Goal: Transaction & Acquisition: Purchase product/service

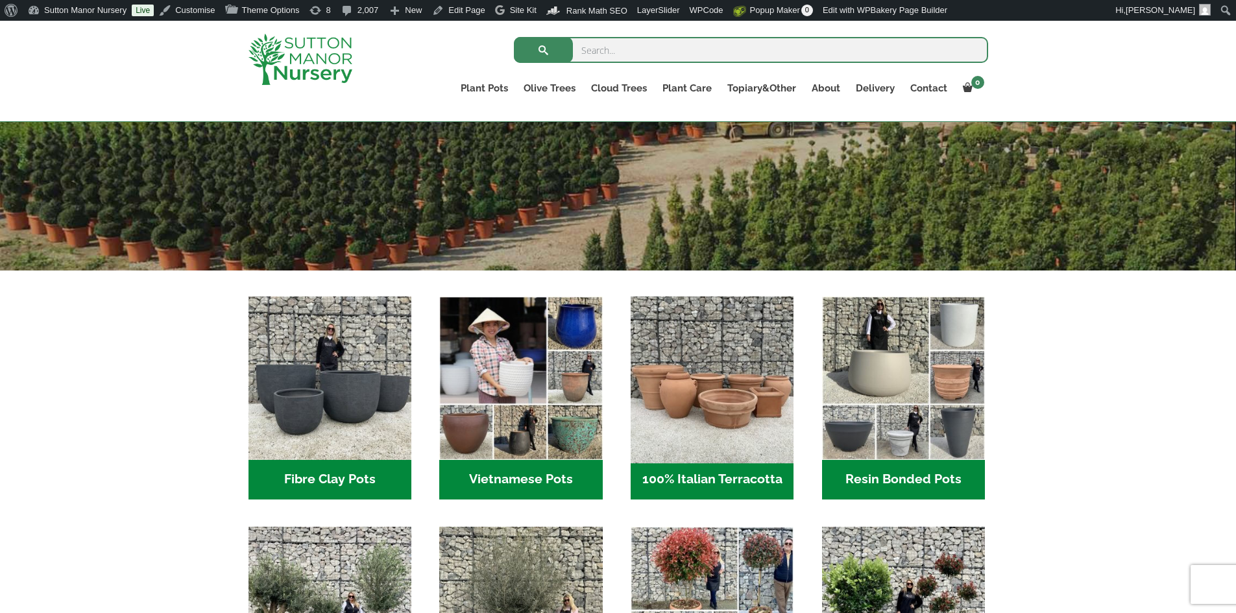
scroll to position [389, 0]
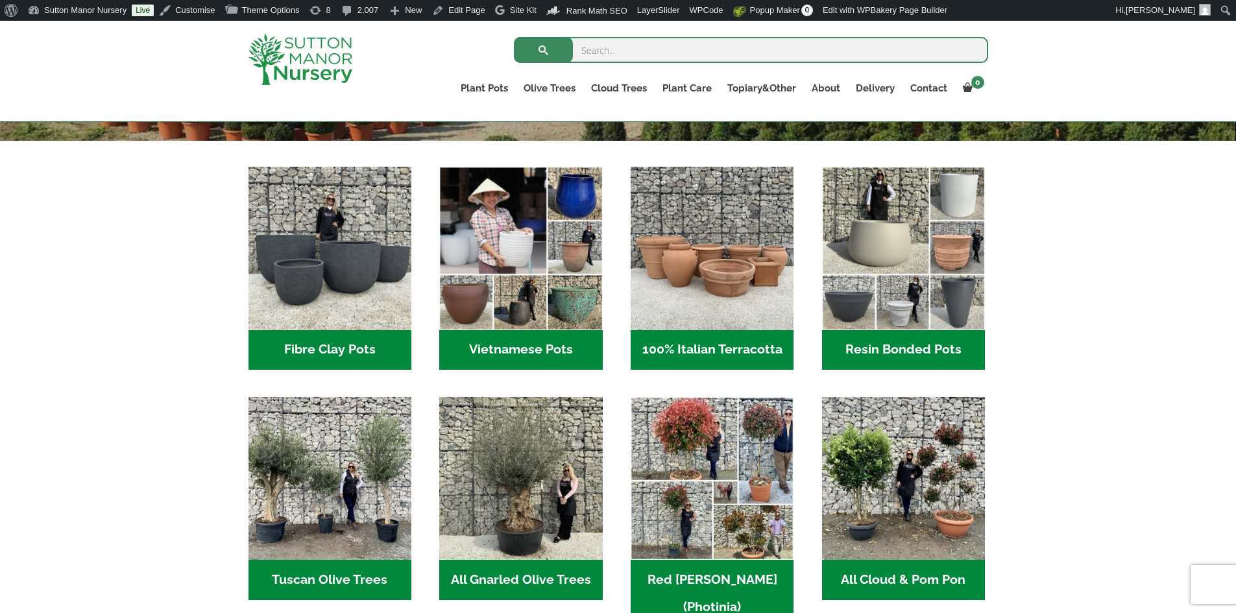
click at [884, 345] on h2 "Resin Bonded Pots (211)" at bounding box center [903, 350] width 163 height 40
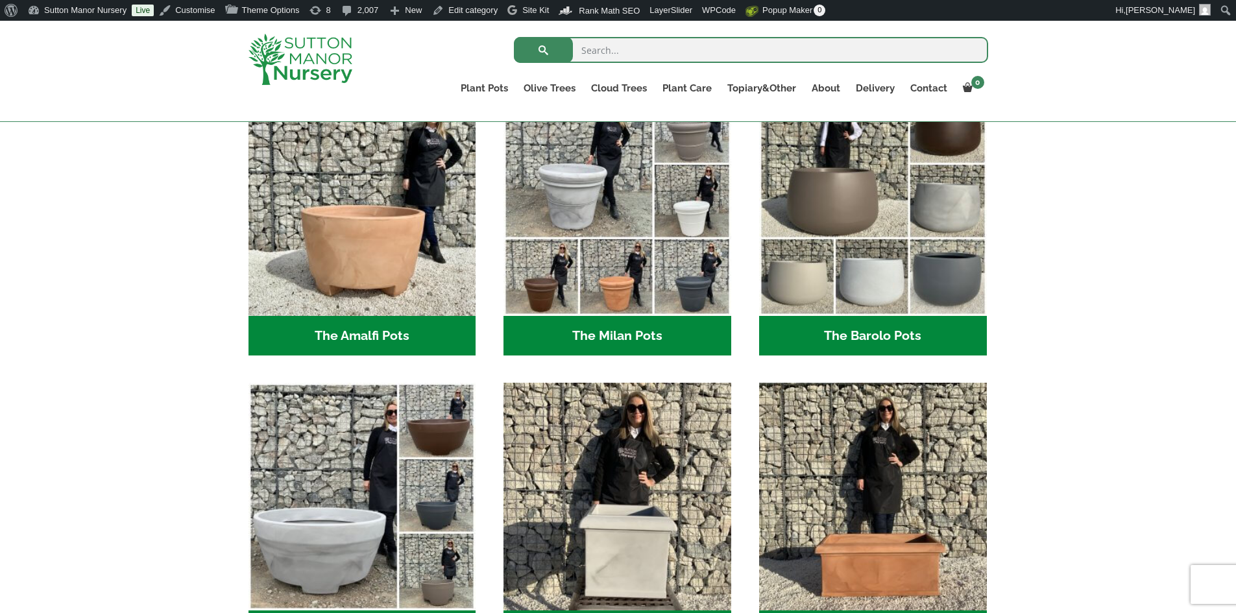
click at [686, 331] on h2 "The Milan Pots (35)" at bounding box center [617, 336] width 228 height 40
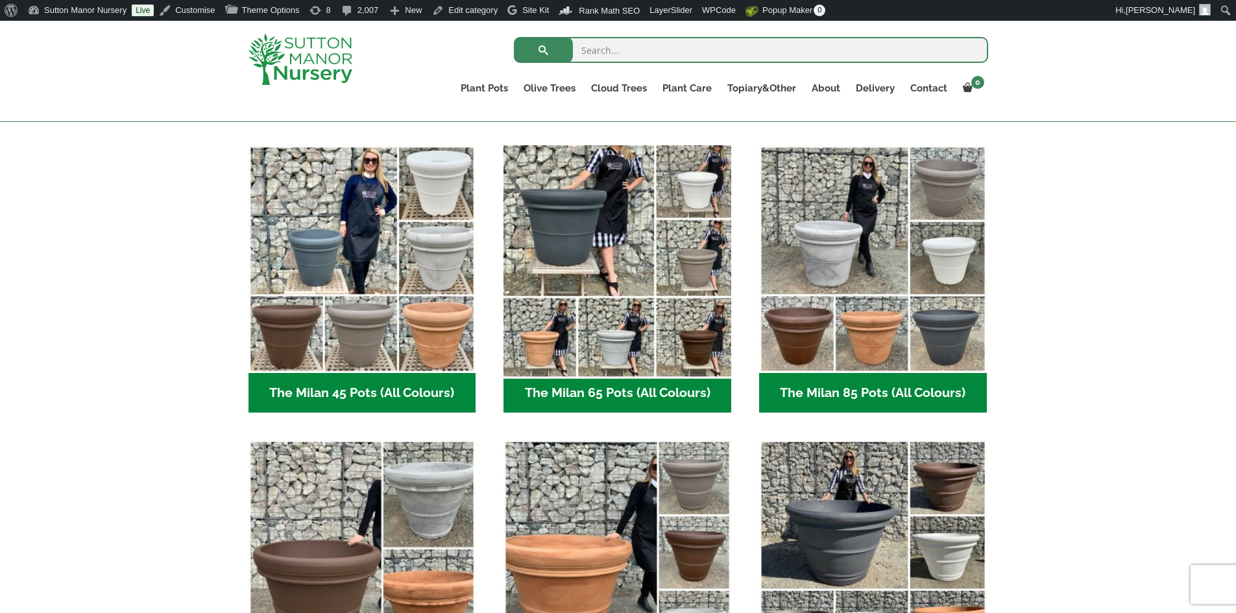
scroll to position [454, 0]
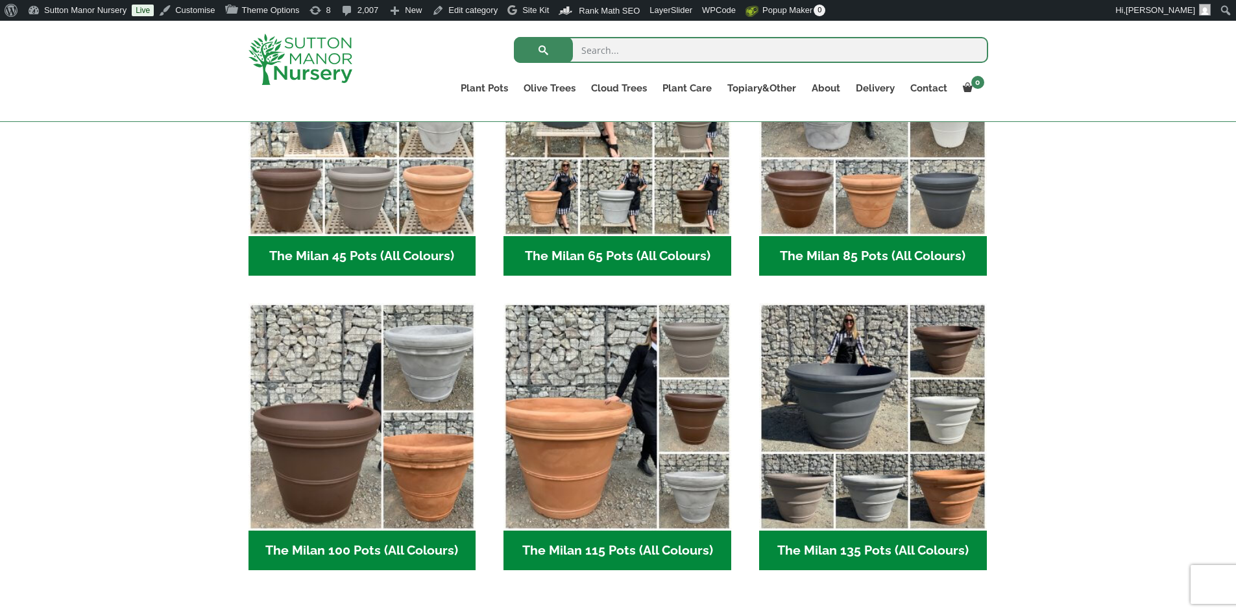
click at [640, 263] on h2 "The Milan 65 Pots (All Colours) (6)" at bounding box center [617, 256] width 228 height 40
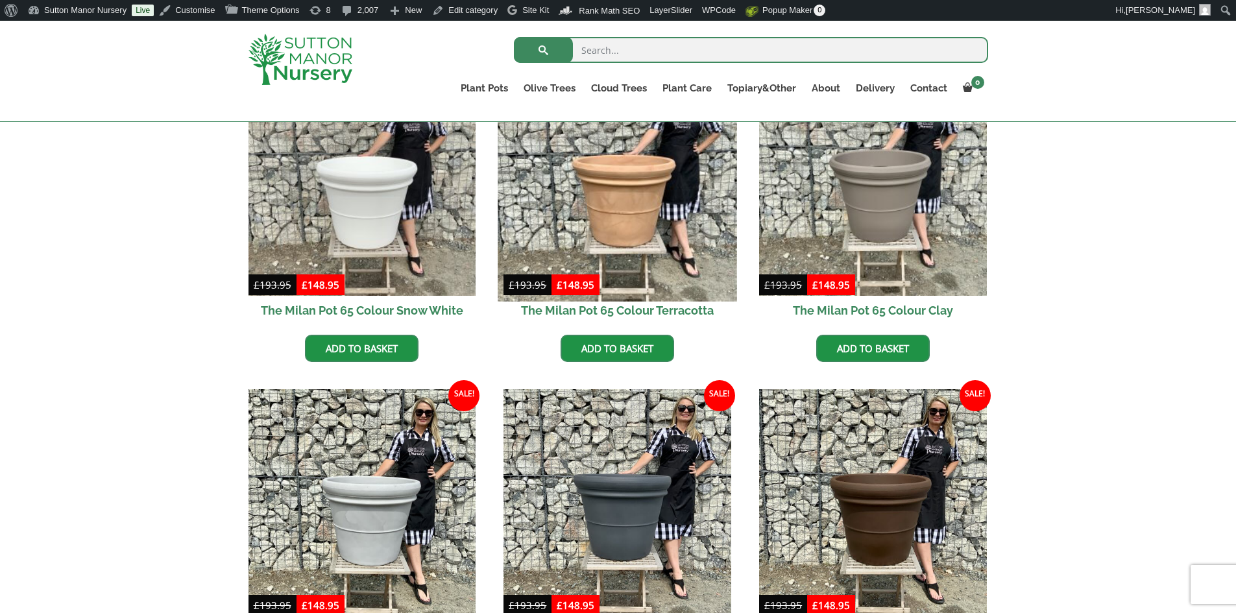
scroll to position [389, 0]
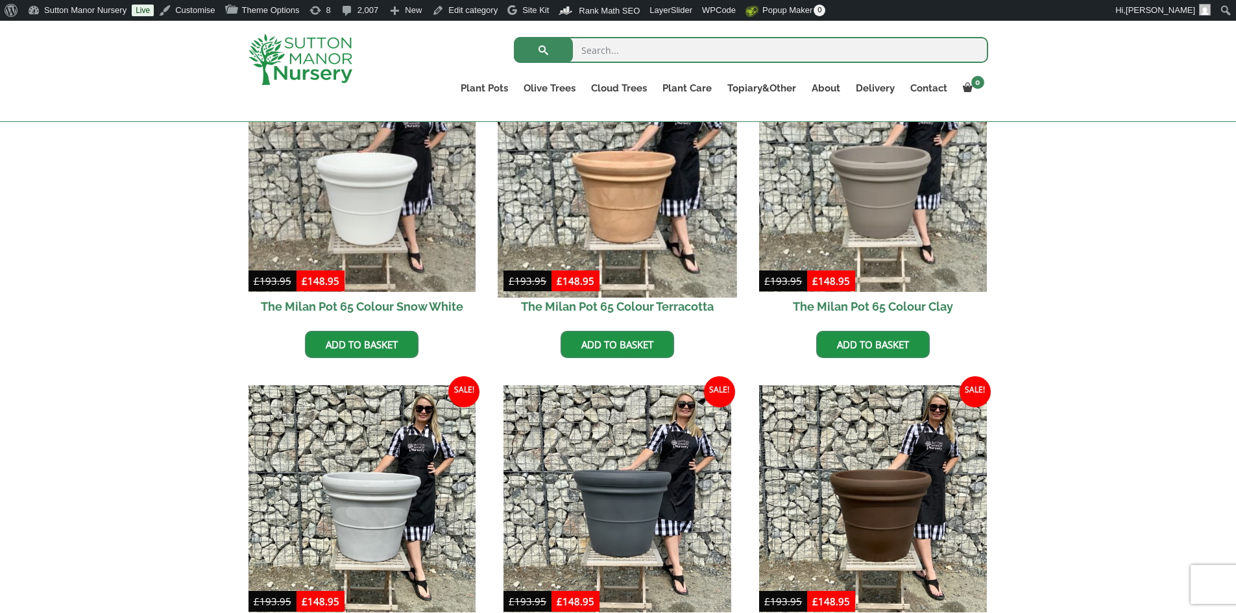
click at [659, 234] on img at bounding box center [617, 177] width 239 height 239
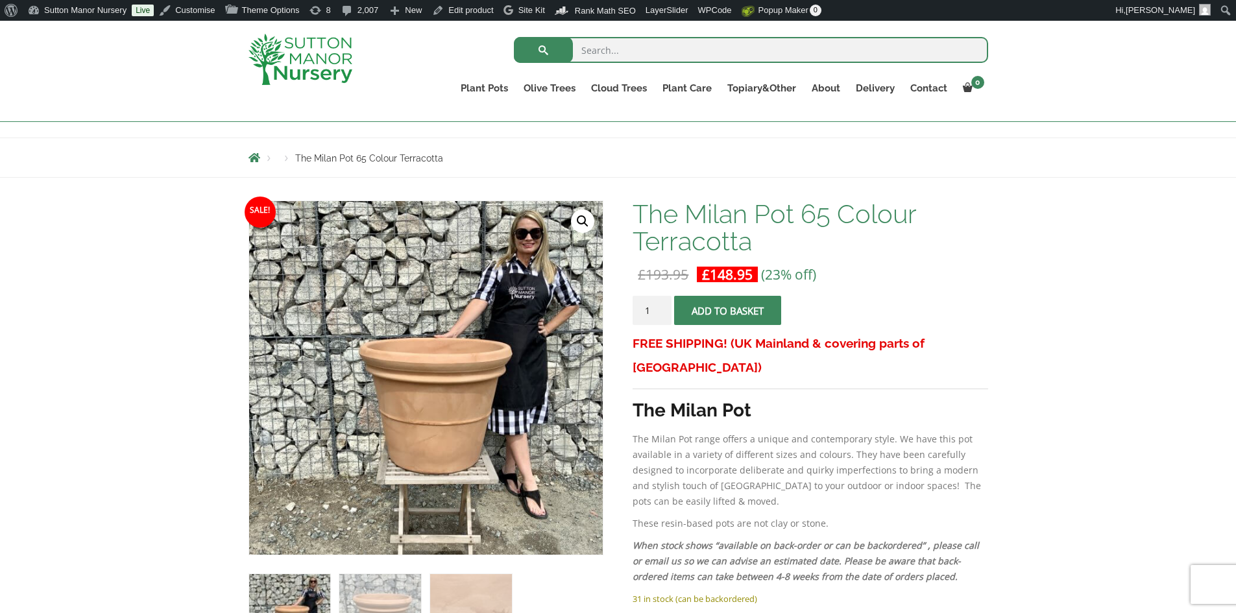
scroll to position [195, 0]
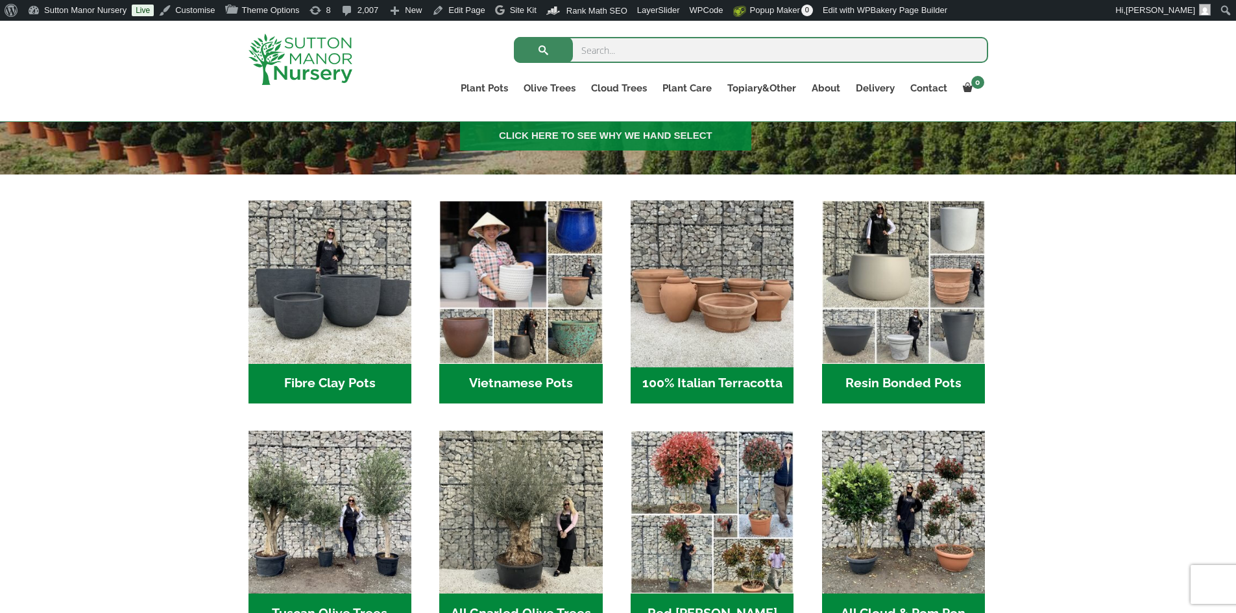
scroll to position [454, 0]
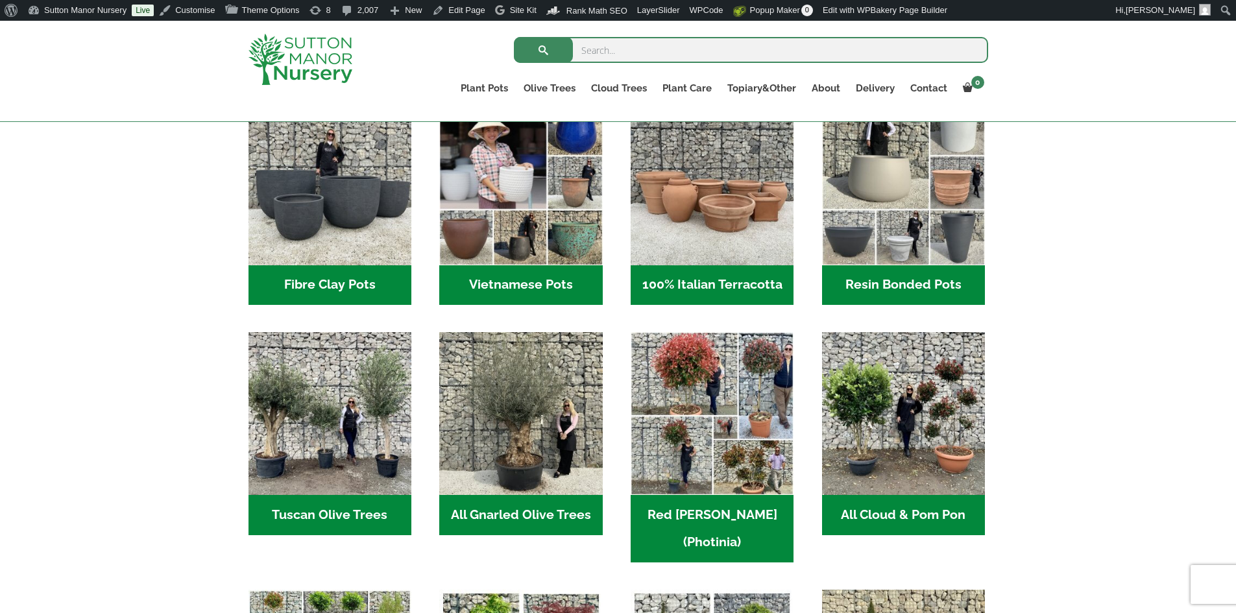
click at [913, 277] on h2 "Resin Bonded Pots (211)" at bounding box center [903, 285] width 163 height 40
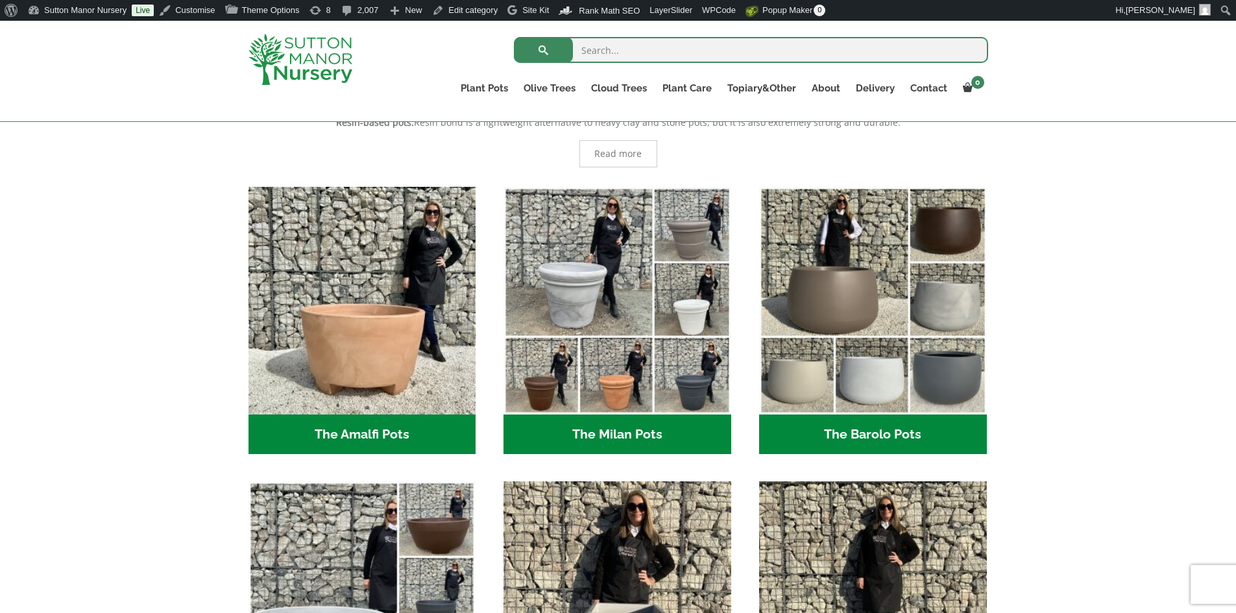
scroll to position [389, 0]
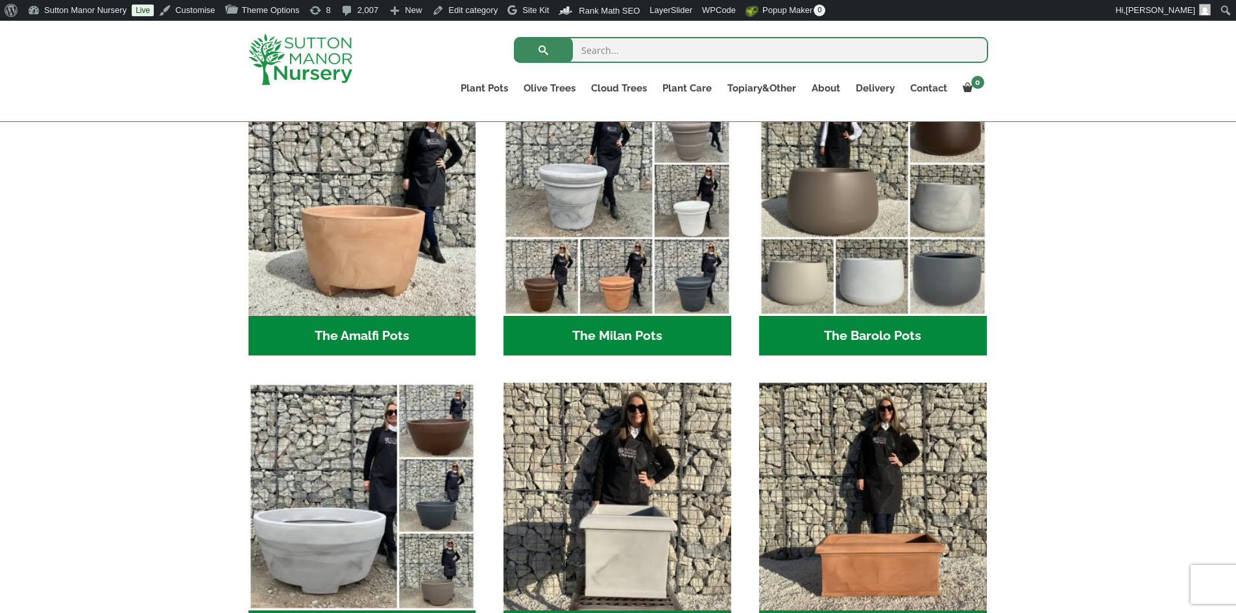
click at [848, 339] on h2 "The Barolo Pots (36)" at bounding box center [873, 336] width 228 height 40
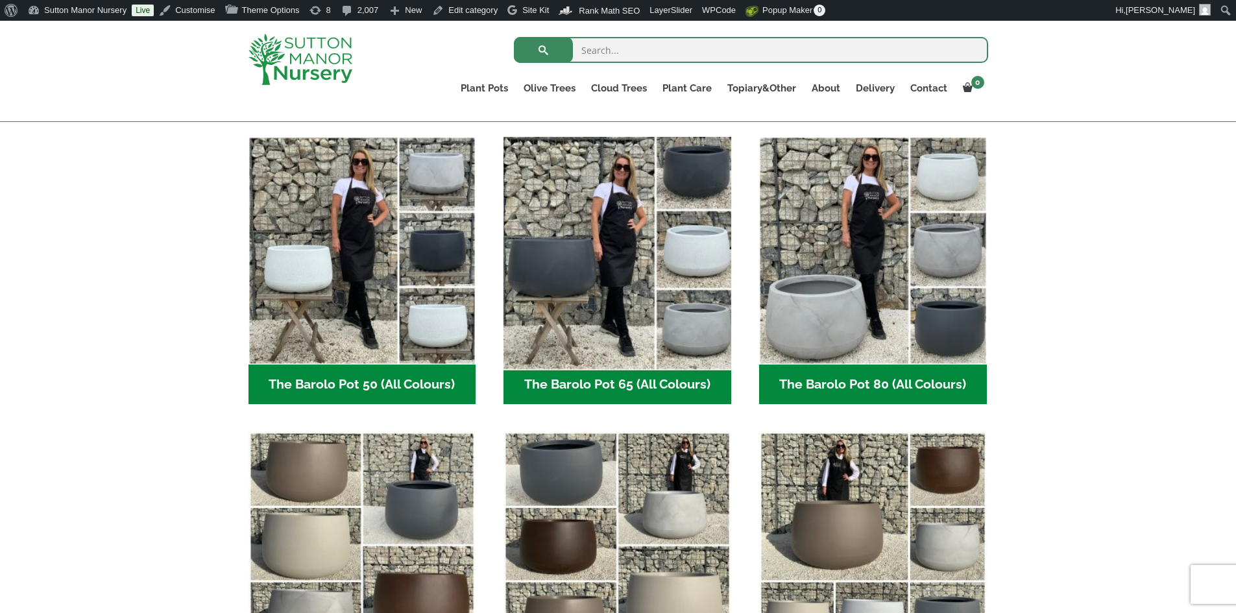
scroll to position [454, 0]
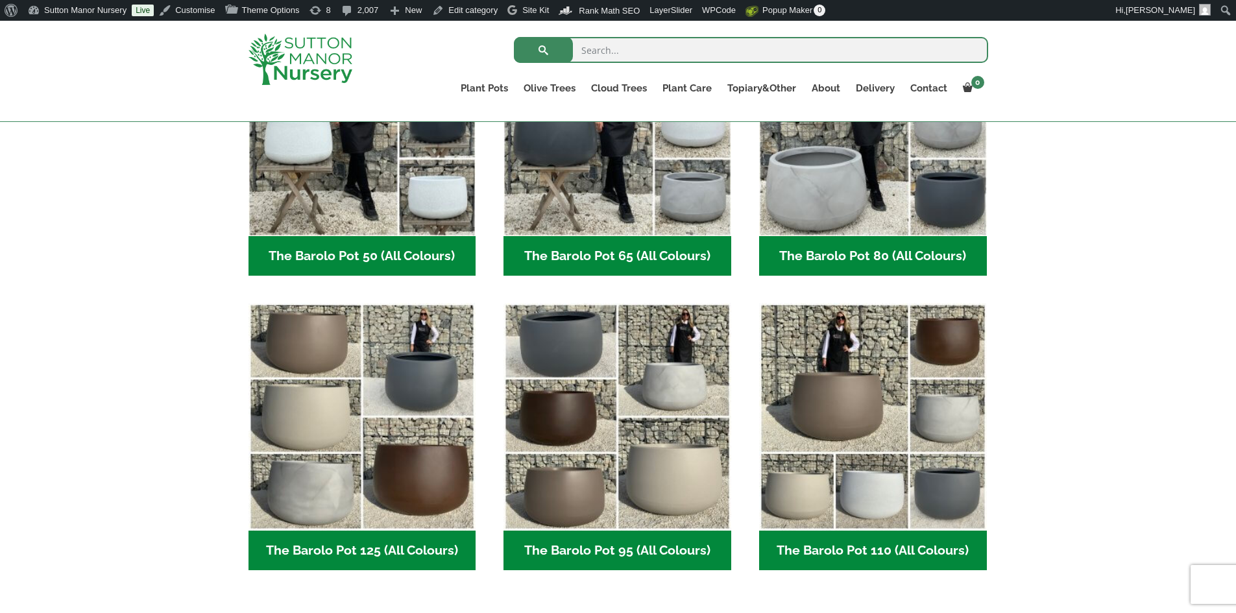
click at [836, 254] on h2 "The Barolo Pot 80 (All Colours) (6)" at bounding box center [873, 256] width 228 height 40
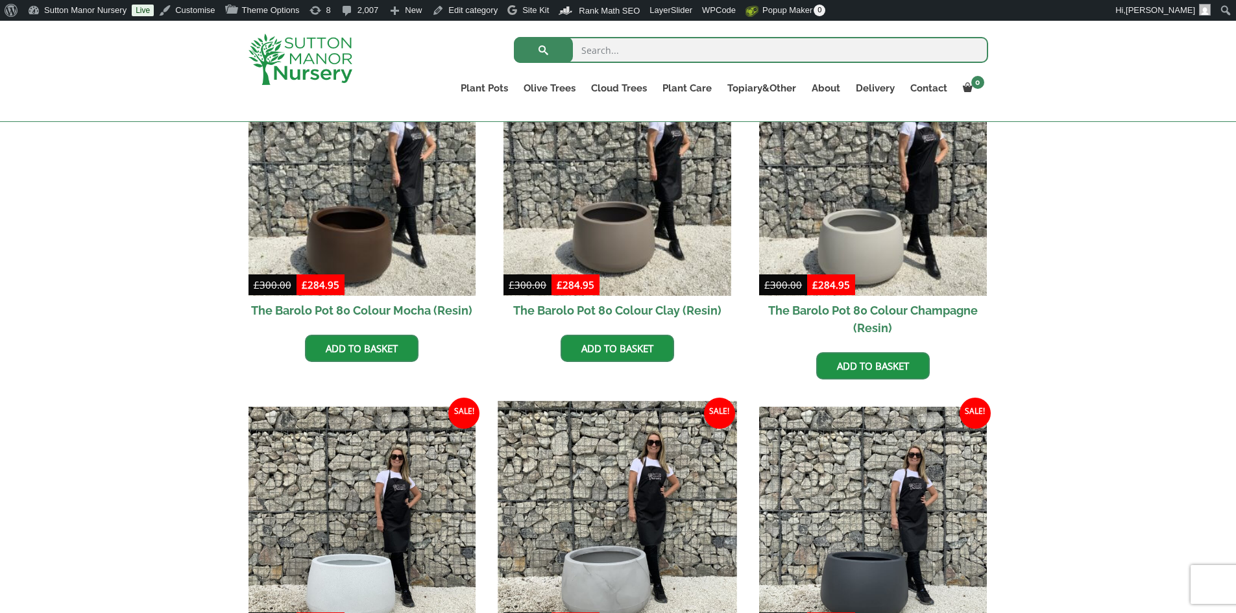
scroll to position [519, 0]
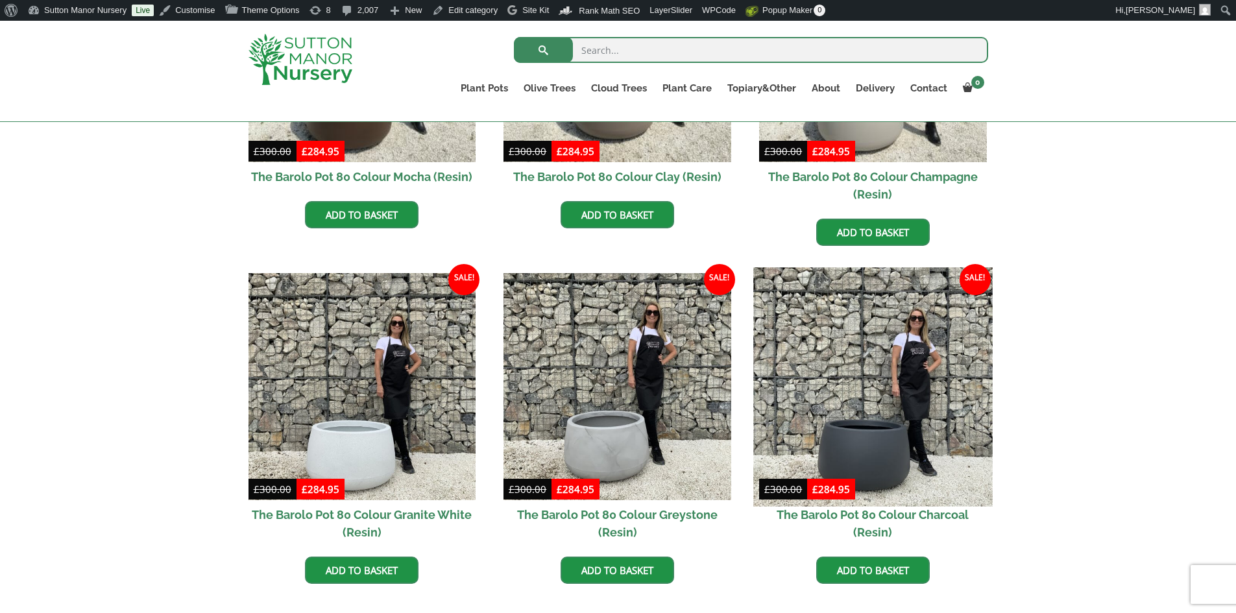
click at [850, 418] on img at bounding box center [872, 386] width 239 height 239
